Goal: Task Accomplishment & Management: Use online tool/utility

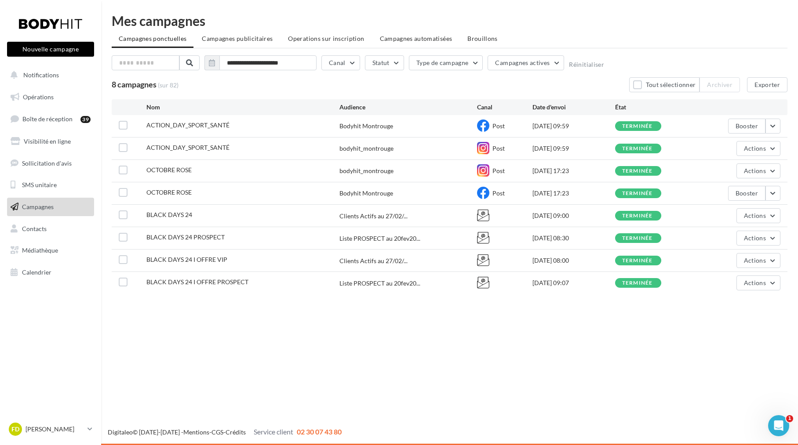
click at [55, 46] on button "Nouvelle campagne" at bounding box center [50, 49] width 87 height 15
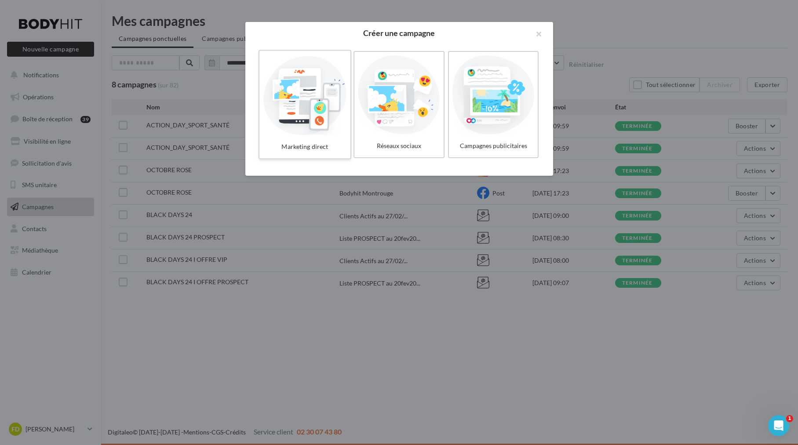
click at [309, 105] on div at bounding box center [304, 94] width 83 height 81
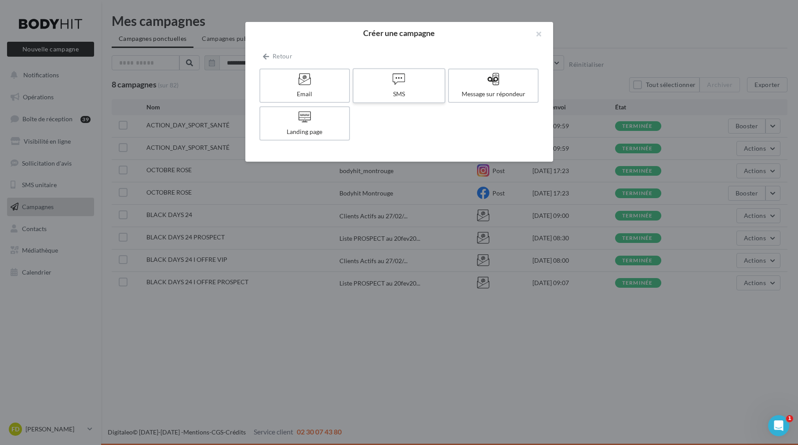
click at [424, 85] on div at bounding box center [398, 80] width 83 height 14
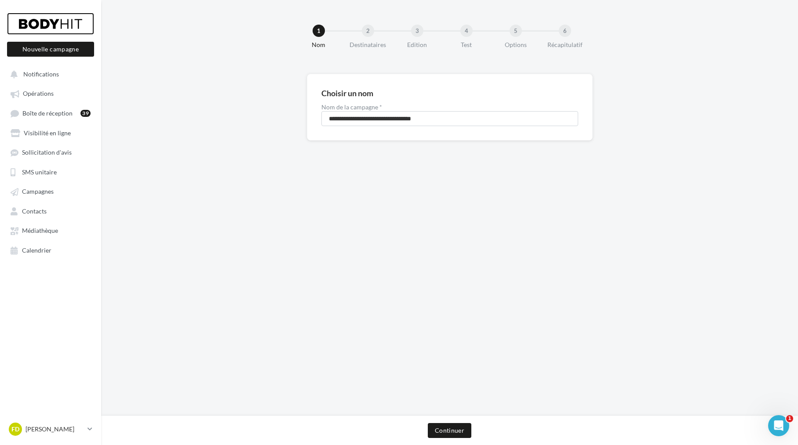
click at [75, 27] on div at bounding box center [50, 24] width 70 height 22
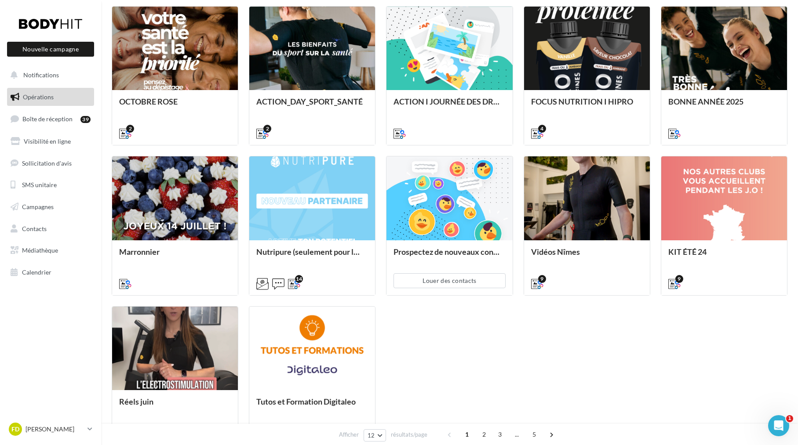
scroll to position [248, 0]
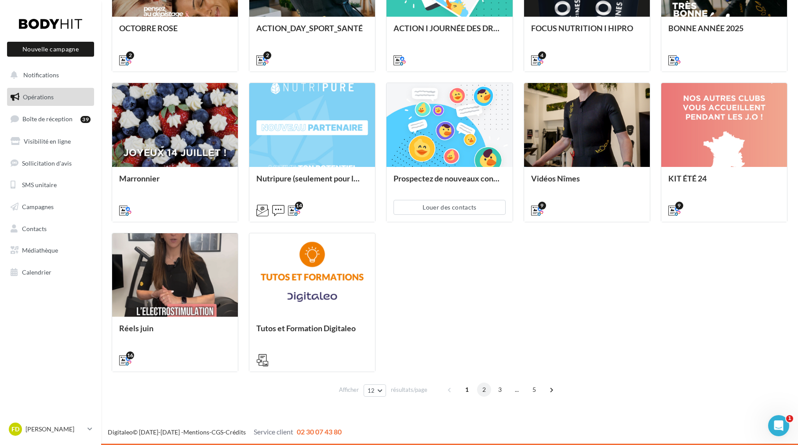
click at [486, 386] on span "2" at bounding box center [484, 390] width 14 height 14
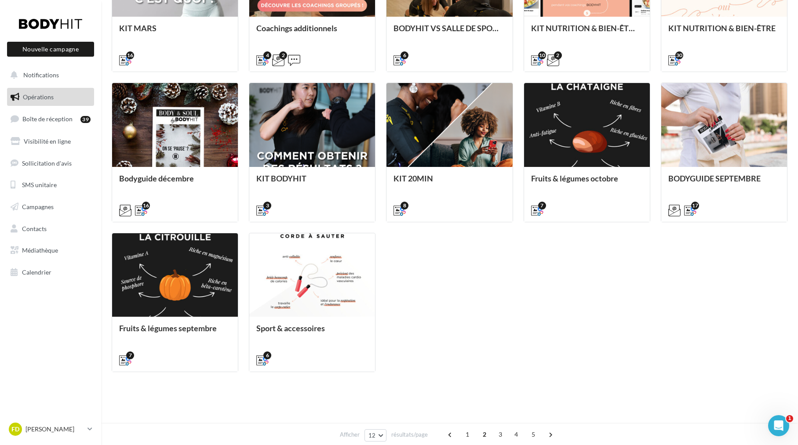
scroll to position [146, 0]
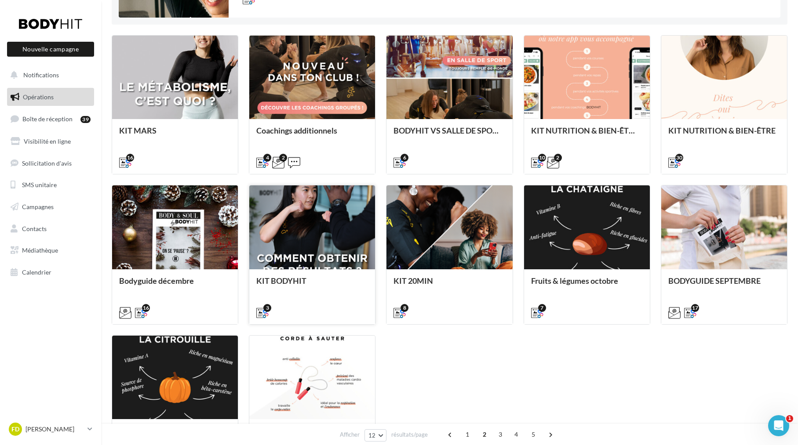
click at [332, 297] on div "KIT BODYHIT" at bounding box center [312, 296] width 112 height 40
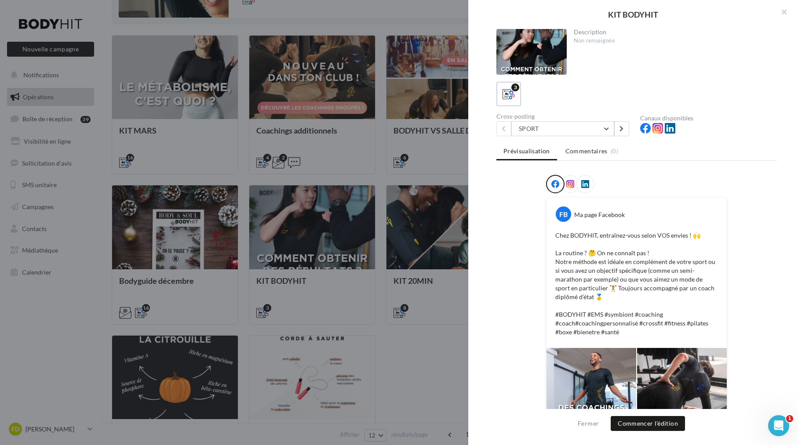
scroll to position [124, 0]
